Goal: Communication & Community: Ask a question

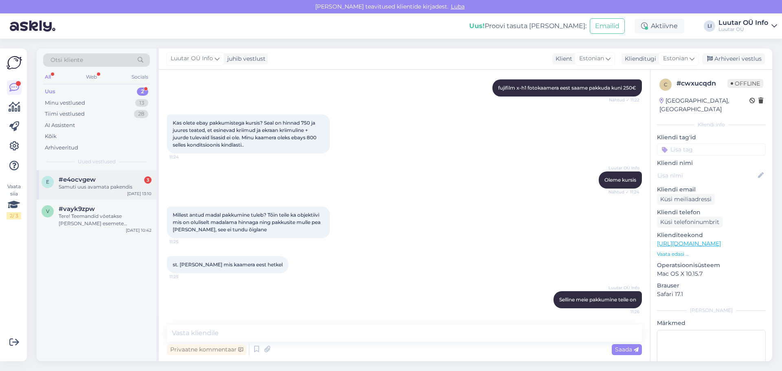
click at [98, 187] on div "Samuti uus avamata pakendis" at bounding box center [105, 186] width 93 height 7
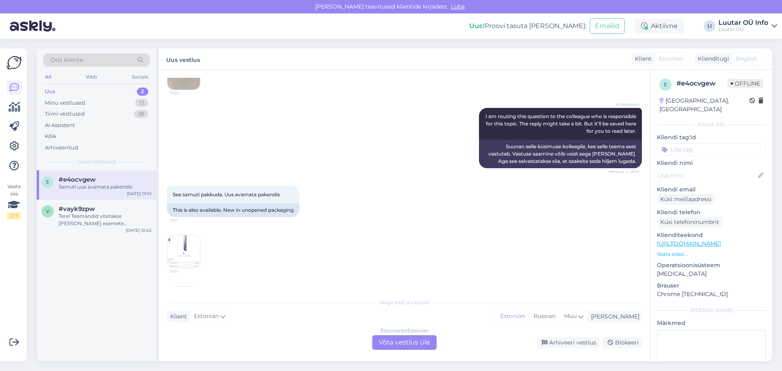
scroll to position [723, 0]
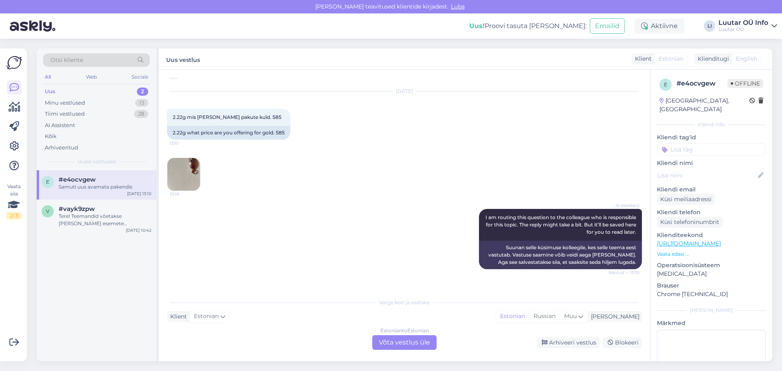
click at [189, 172] on img at bounding box center [183, 174] width 33 height 33
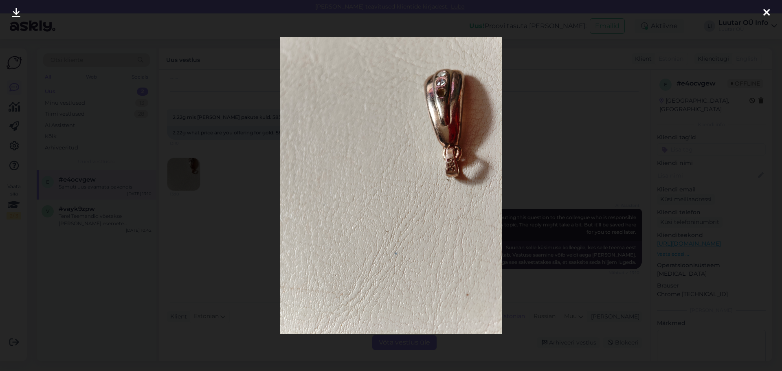
click at [13, 11] on icon at bounding box center [16, 13] width 8 height 11
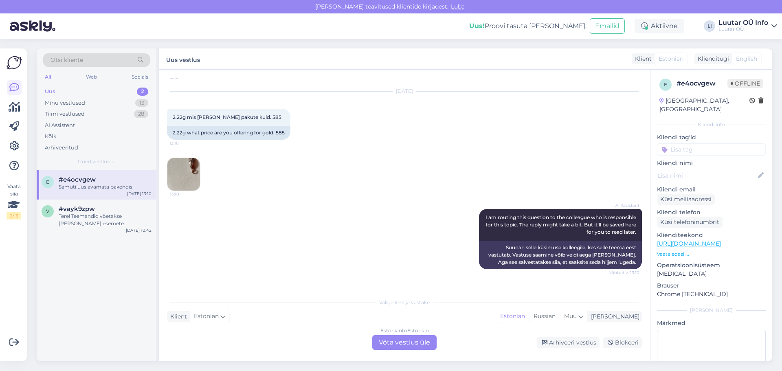
click at [386, 342] on div "Estonian to Estonian Võta vestlus üle" at bounding box center [404, 342] width 64 height 15
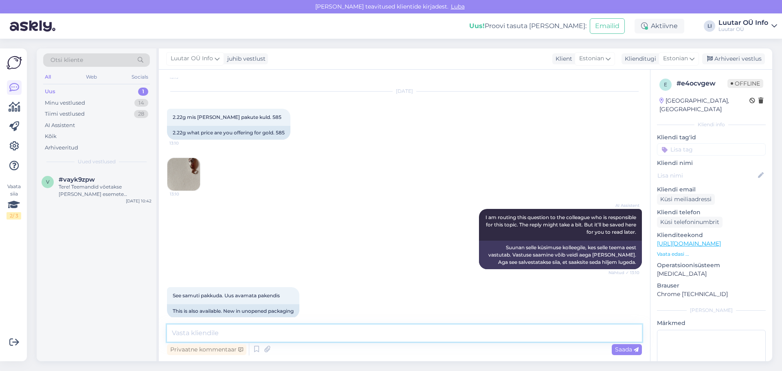
click at [189, 333] on textarea at bounding box center [404, 333] width 475 height 17
type textarea "Tere kullast kulonile 585* grammi hind on 52.80€/g"
click at [623, 349] on span "Saada" at bounding box center [627, 349] width 24 height 7
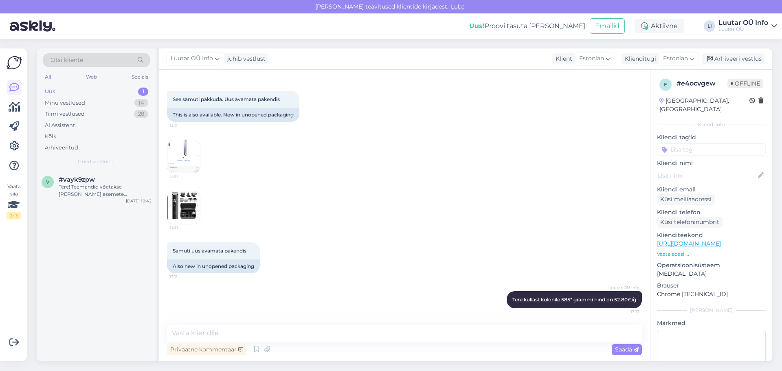
click at [183, 212] on img at bounding box center [183, 208] width 33 height 33
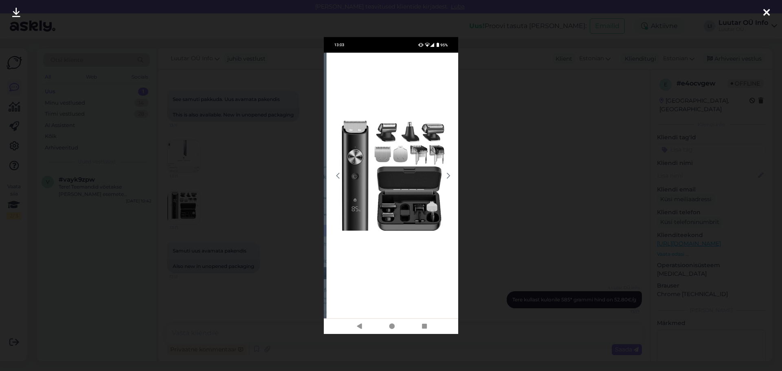
click at [13, 11] on icon at bounding box center [16, 13] width 8 height 11
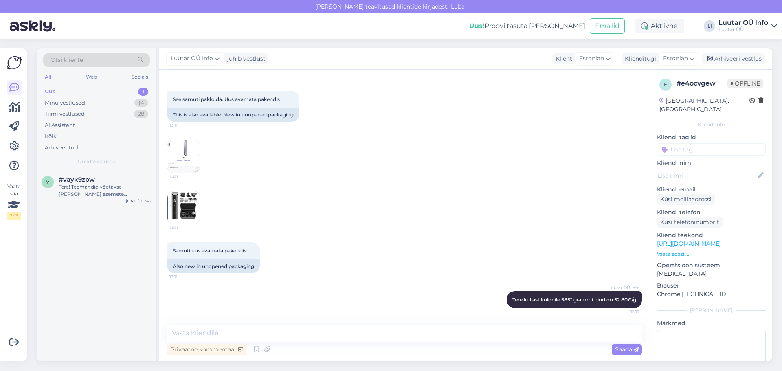
click at [185, 152] on img at bounding box center [183, 156] width 33 height 33
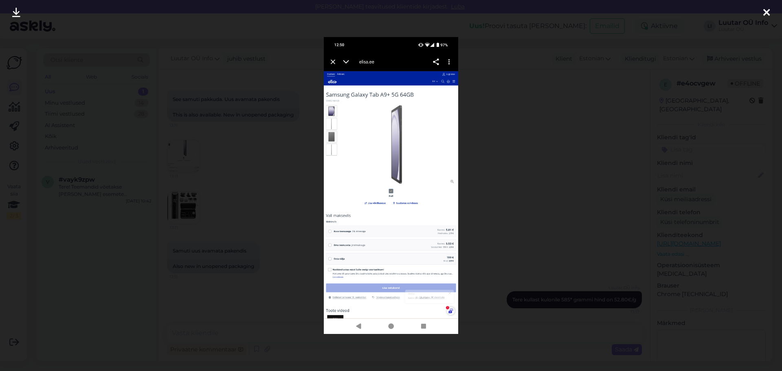
click at [14, 8] on icon at bounding box center [16, 13] width 8 height 11
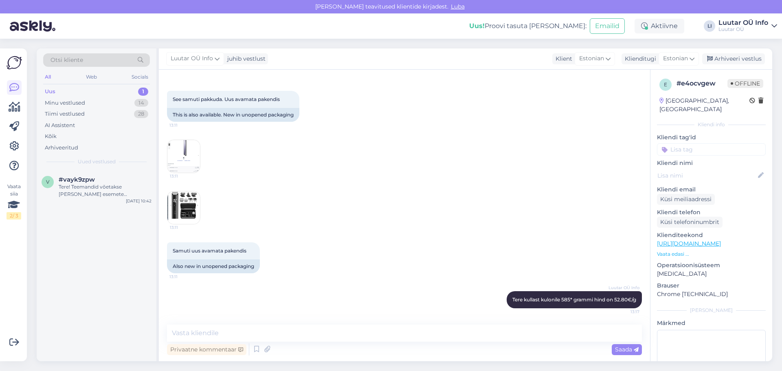
click at [185, 150] on img at bounding box center [183, 156] width 33 height 33
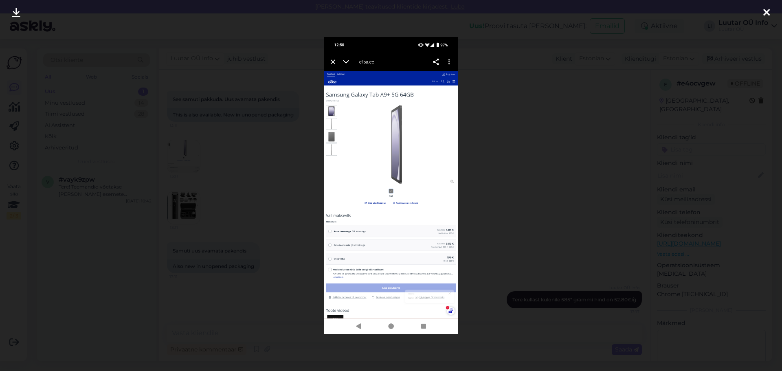
click at [18, 8] on icon at bounding box center [16, 13] width 8 height 11
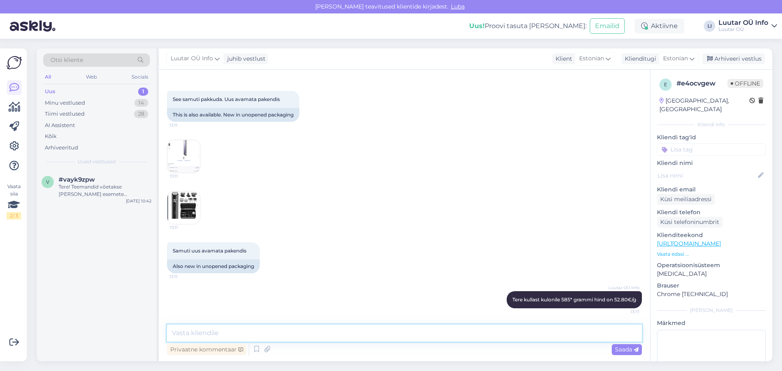
click at [196, 331] on textarea at bounding box center [404, 333] width 475 height 17
type textarea "Tahvelarvuti kuni 80€"
click at [625, 351] on span "Saada" at bounding box center [627, 349] width 24 height 7
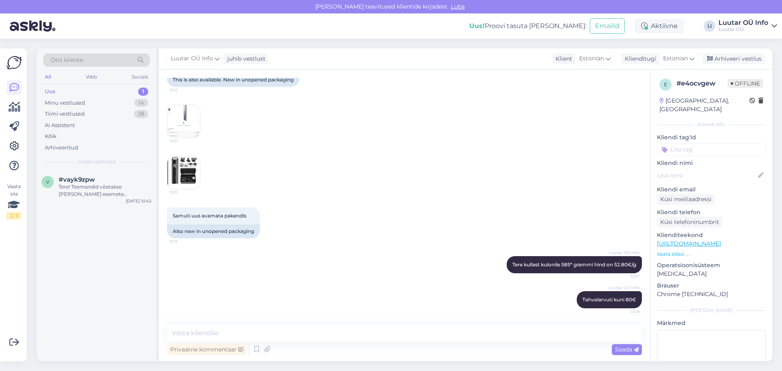
click at [183, 168] on img at bounding box center [183, 172] width 33 height 33
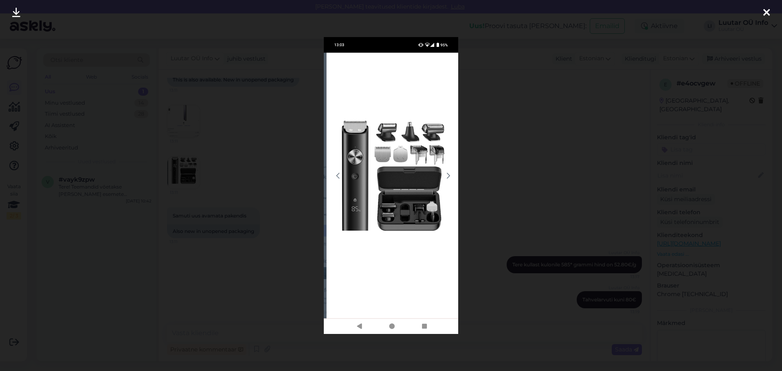
click at [19, 11] on icon at bounding box center [16, 13] width 8 height 11
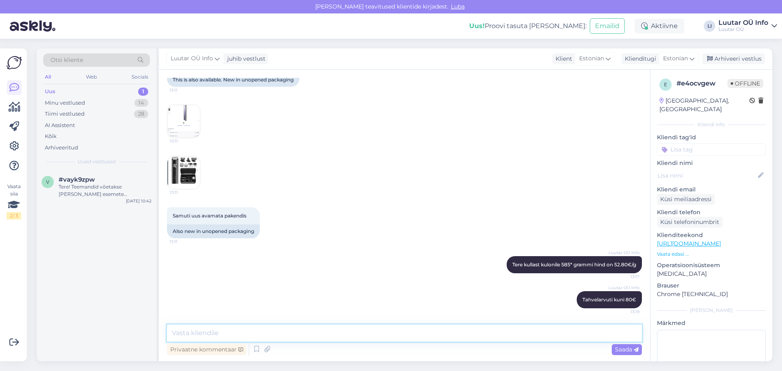
click at [187, 333] on textarea at bounding box center [404, 333] width 475 height 17
click at [182, 172] on img at bounding box center [183, 172] width 33 height 33
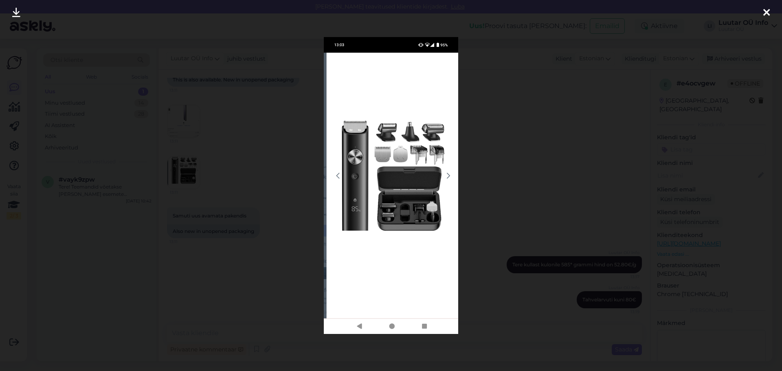
click at [15, 10] on icon at bounding box center [16, 13] width 8 height 11
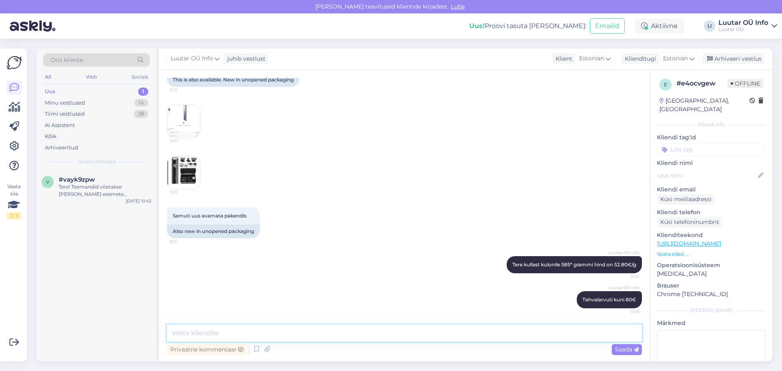
click at [182, 335] on textarea at bounding box center [404, 333] width 475 height 17
type textarea "Juukselõikusmasinal palun täpsustada nimetust ja mudelit"
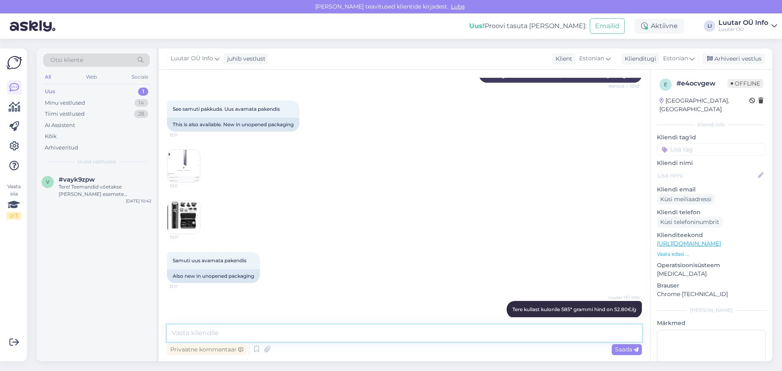
scroll to position [990, 0]
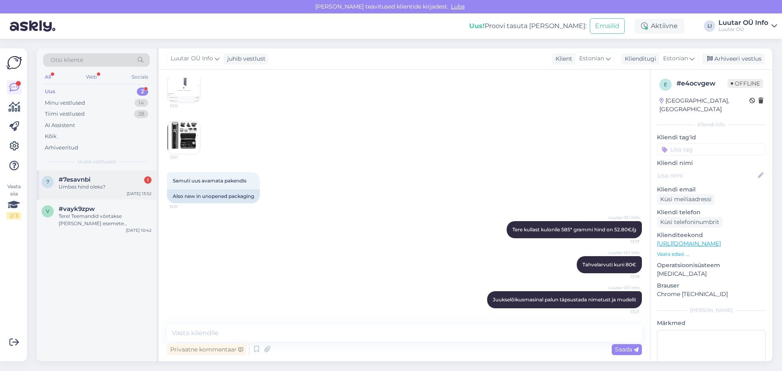
click at [99, 180] on div "#7esavnbi 1" at bounding box center [105, 179] width 93 height 7
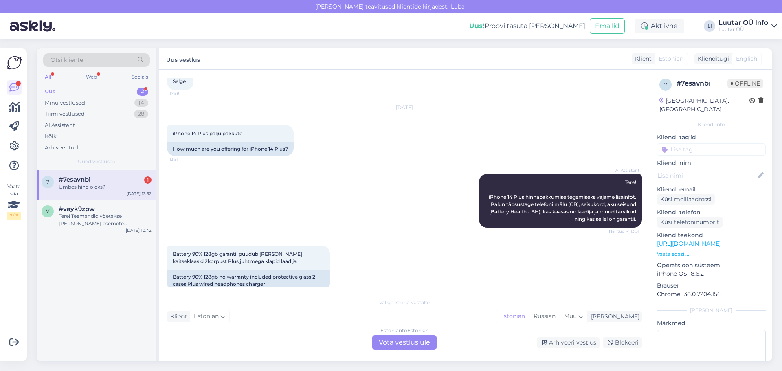
scroll to position [681, 0]
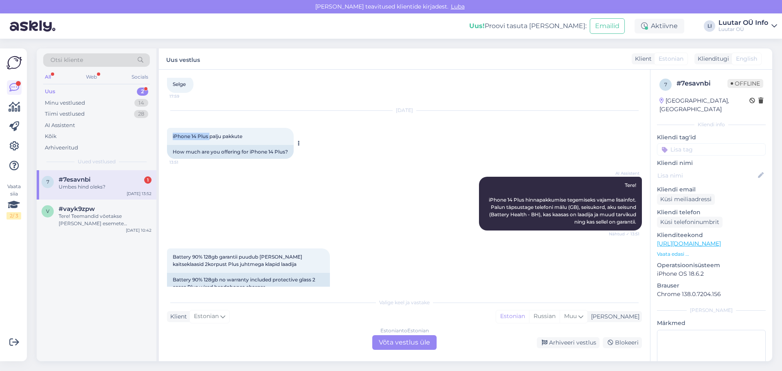
drag, startPoint x: 173, startPoint y: 136, endPoint x: 210, endPoint y: 135, distance: 37.1
click at [210, 135] on span "iPhone 14 Plus palju pakkute" at bounding box center [208, 136] width 70 height 6
click at [333, 125] on div "[DATE] iPhone 14 Plus palju pakkute 13:51 How much are you offering for iPhone …" at bounding box center [404, 135] width 475 height 66
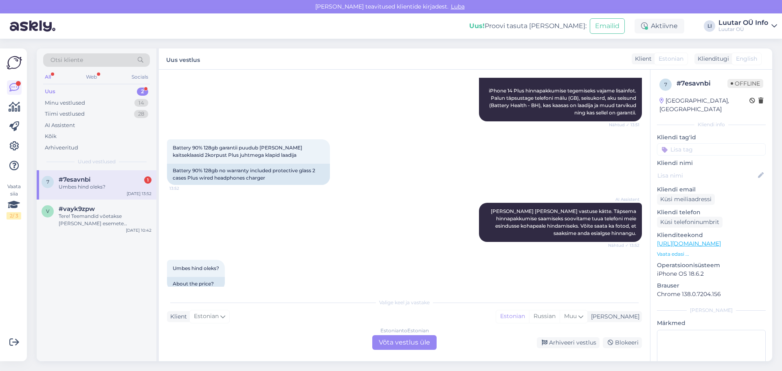
scroll to position [803, 0]
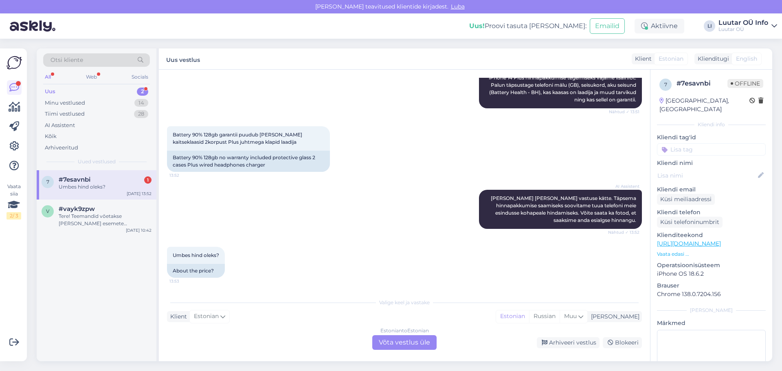
click at [410, 341] on div "Estonian to Estonian Võta vestlus üle" at bounding box center [404, 342] width 64 height 15
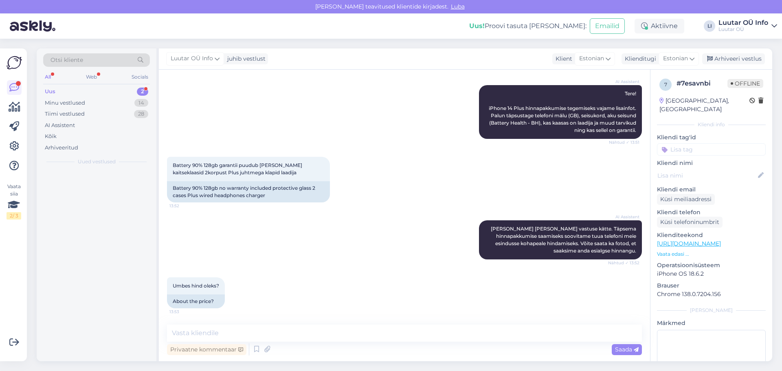
scroll to position [773, 0]
click at [194, 335] on textarea at bounding box center [404, 333] width 475 height 17
type textarea "Tere! Uurime"
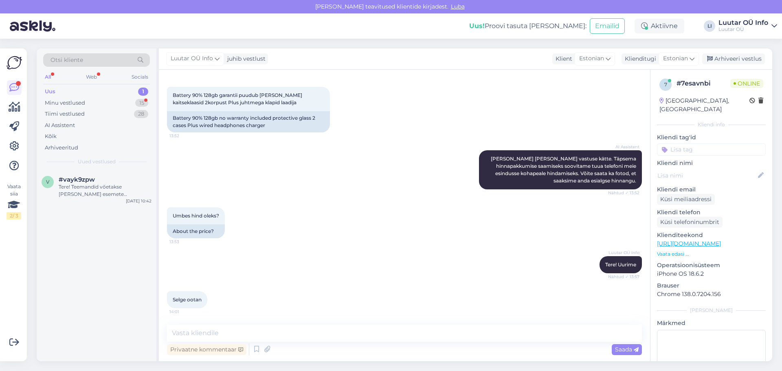
scroll to position [885, 0]
